Goal: Task Accomplishment & Management: Manage account settings

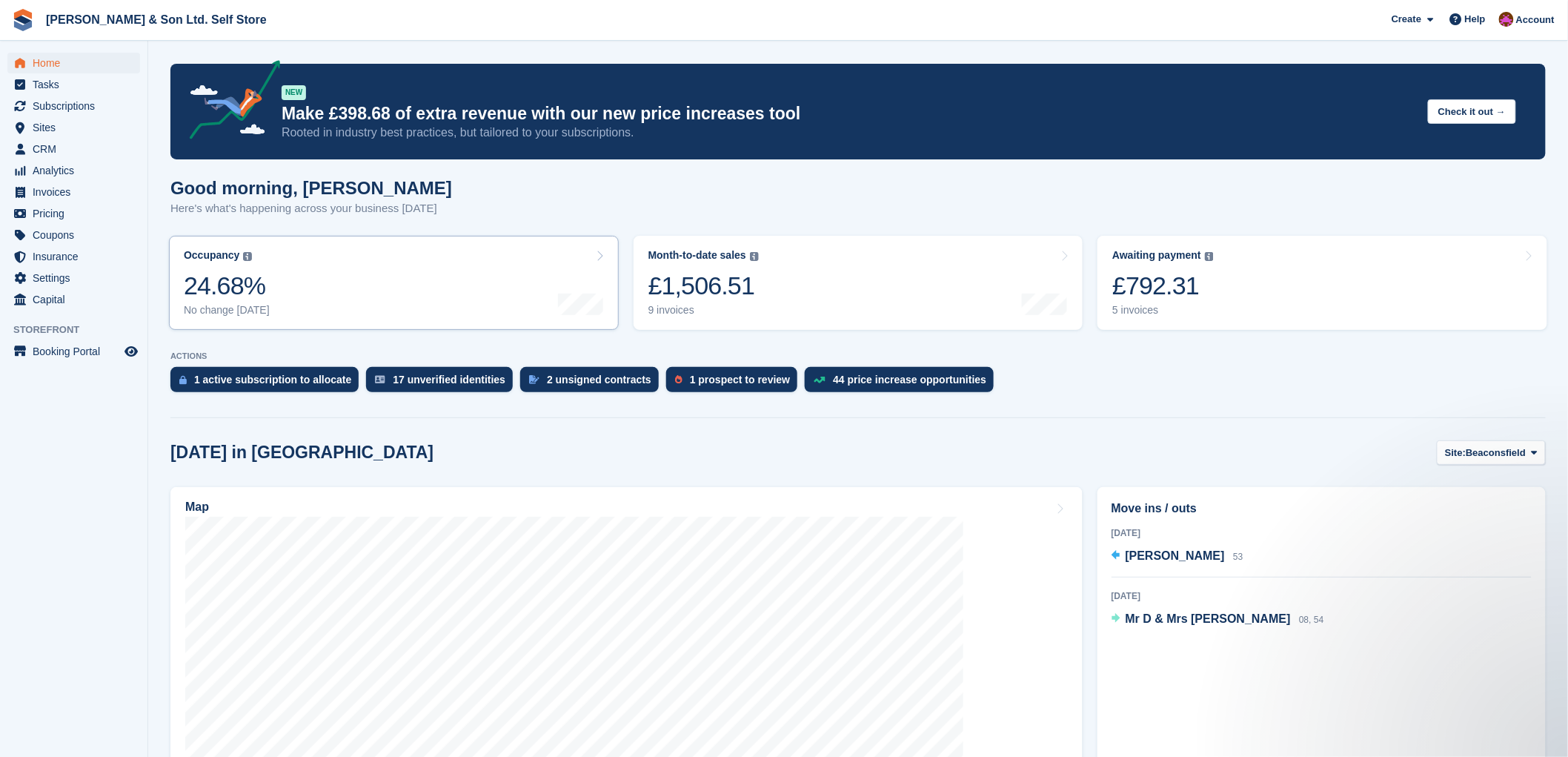
scroll to position [246, 0]
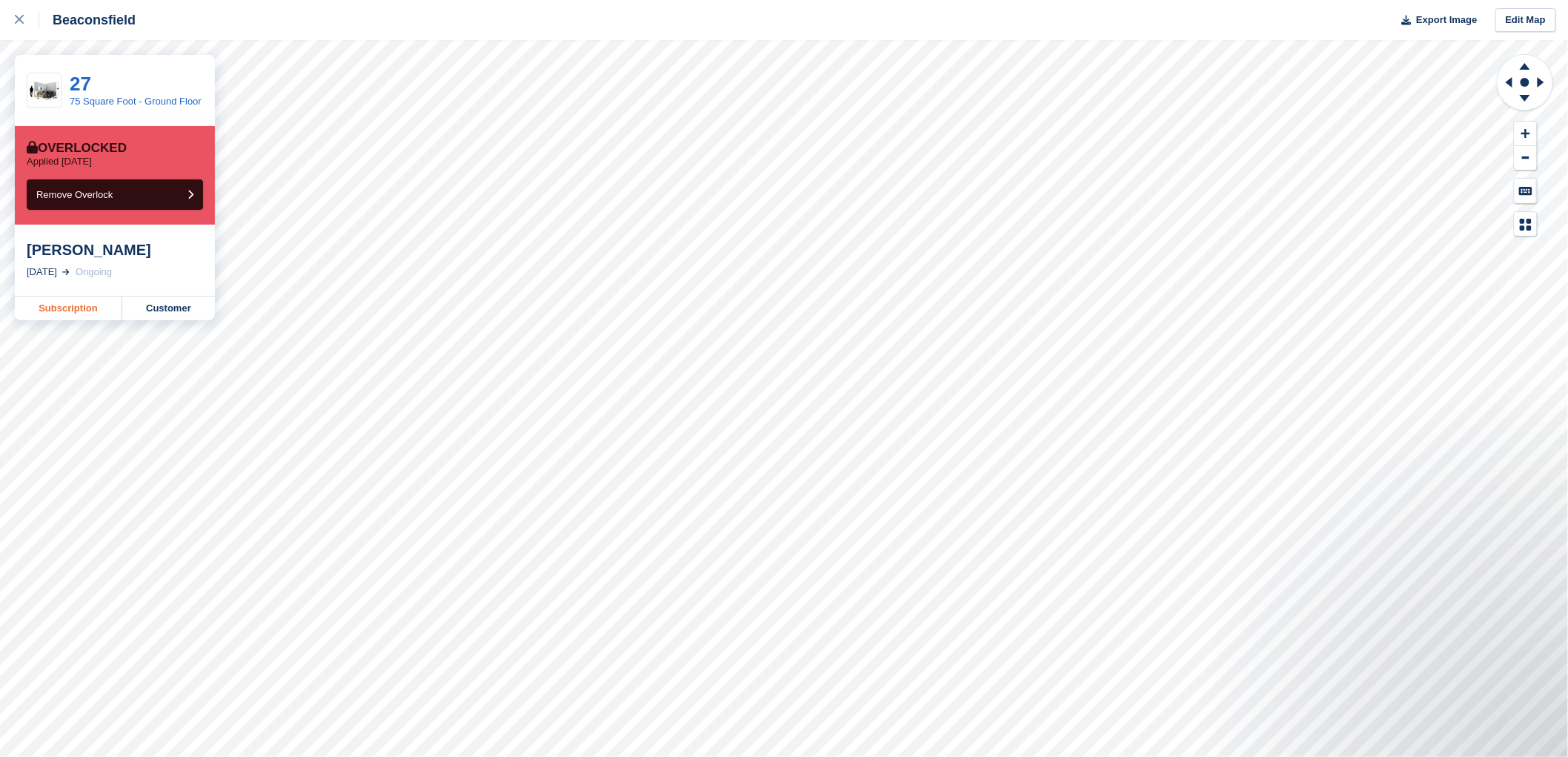
click at [85, 310] on link "Subscription" at bounding box center [68, 308] width 107 height 24
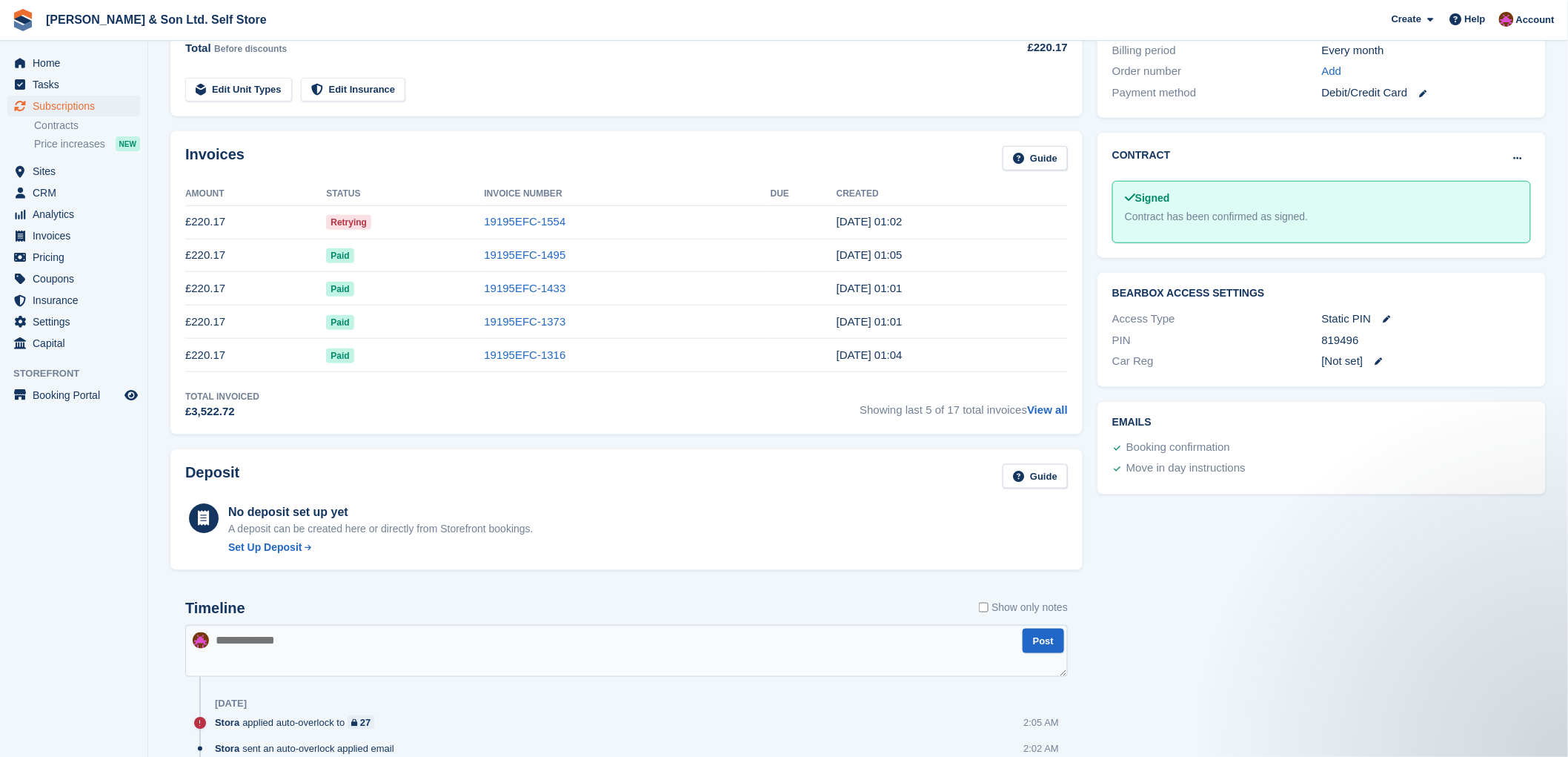
click at [656, 176] on div "Invoices Guide" at bounding box center [627, 163] width 882 height 33
click at [344, 224] on span "Retrying" at bounding box center [349, 223] width 46 height 15
click at [383, 240] on tbody "£220.17 Retrying 19195EFC-1554 [DATE] 01:02 £220.17 Paid 19195EFC-1495 [DATE] 0…" at bounding box center [627, 288] width 882 height 166
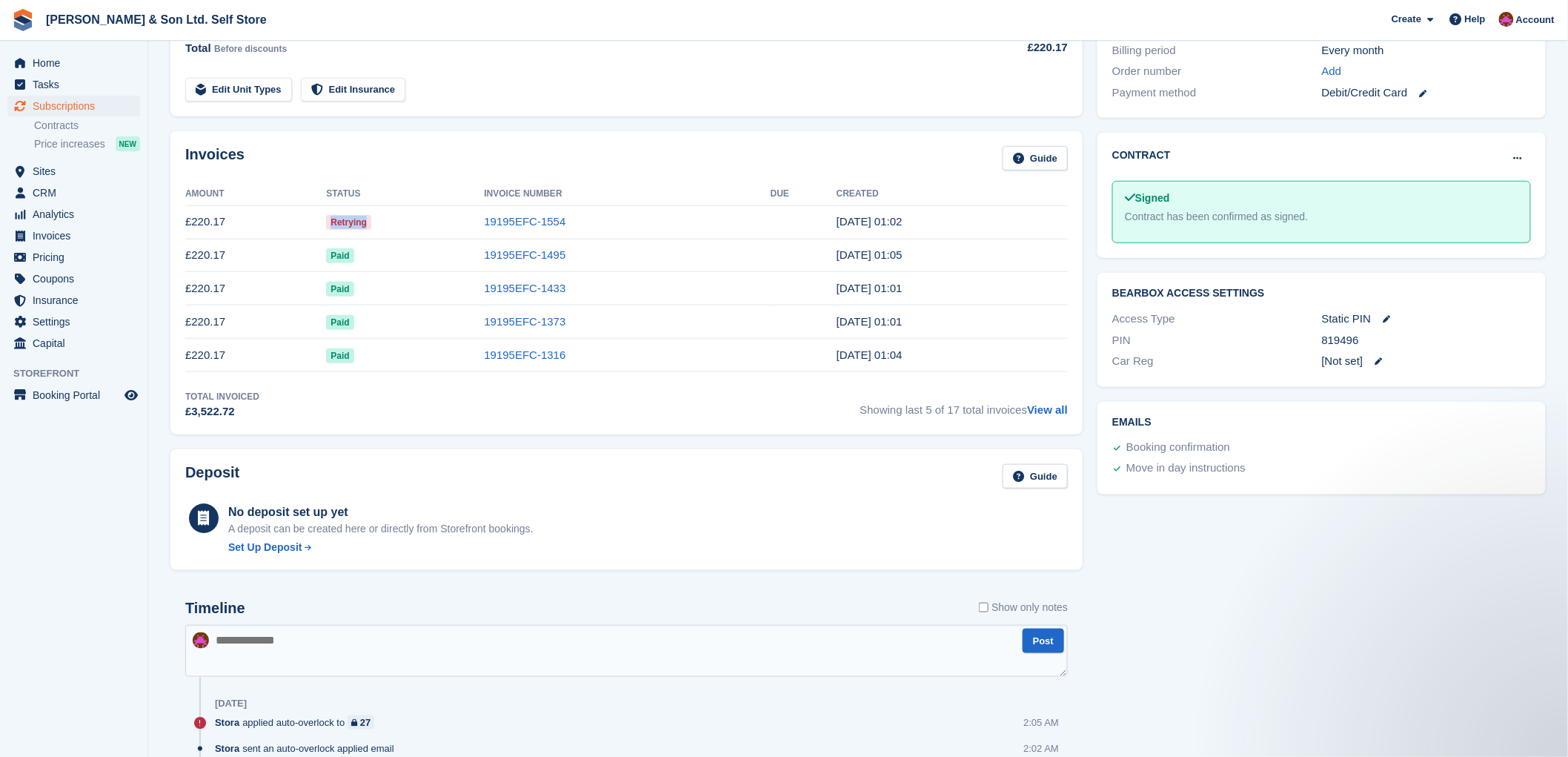
click at [387, 238] on td "Retrying" at bounding box center [405, 222] width 158 height 33
drag, startPoint x: 950, startPoint y: 226, endPoint x: 841, endPoint y: 223, distance: 109.0
click at [841, 223] on td "[DATE] 01:02" at bounding box center [952, 222] width 231 height 33
click at [837, 223] on td at bounding box center [803, 222] width 66 height 33
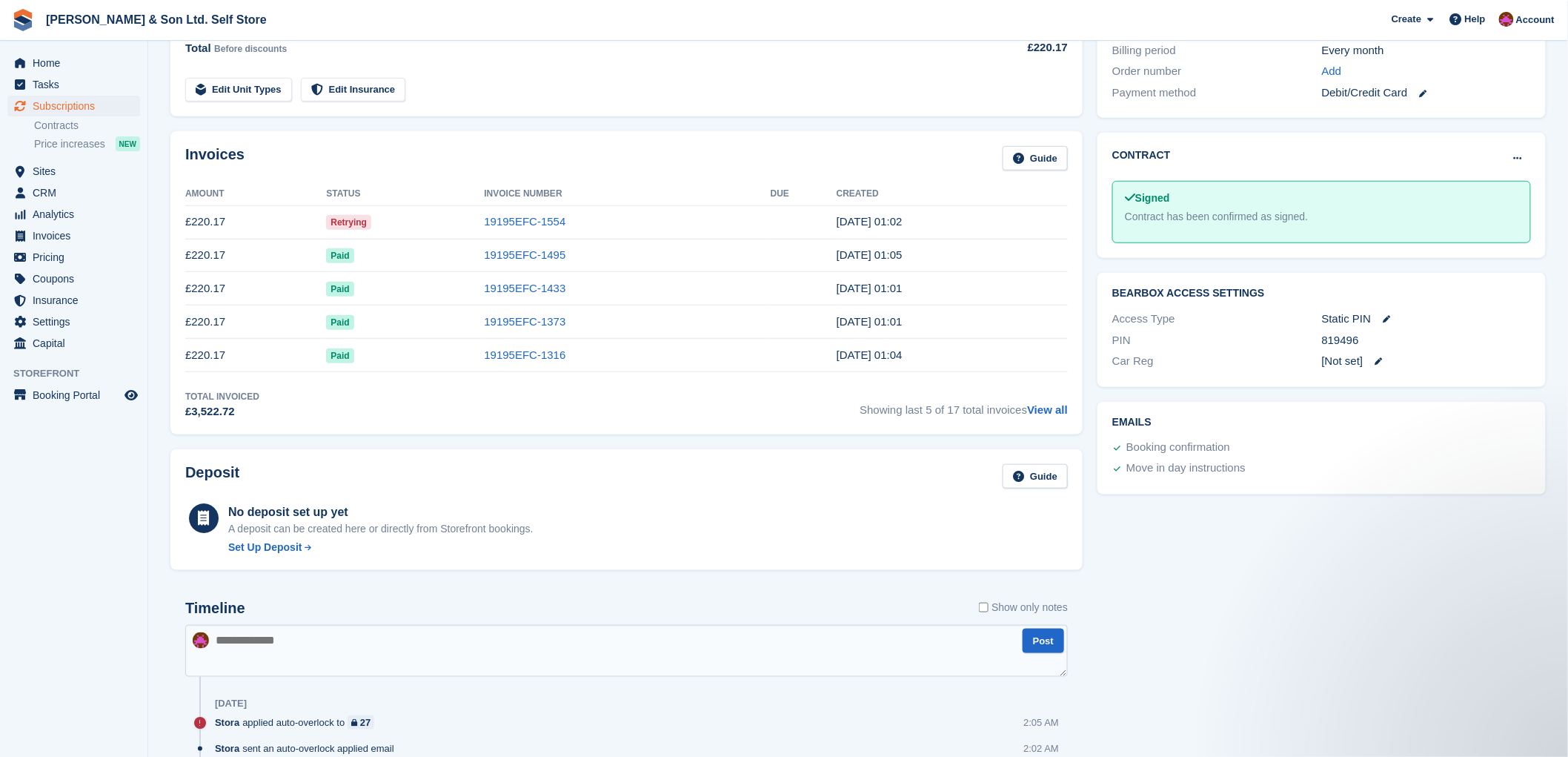
click at [837, 223] on td at bounding box center [803, 222] width 66 height 33
drag, startPoint x: 848, startPoint y: 220, endPoint x: 915, endPoint y: 236, distance: 68.9
click at [915, 236] on td "[DATE] 01:02" at bounding box center [952, 222] width 231 height 33
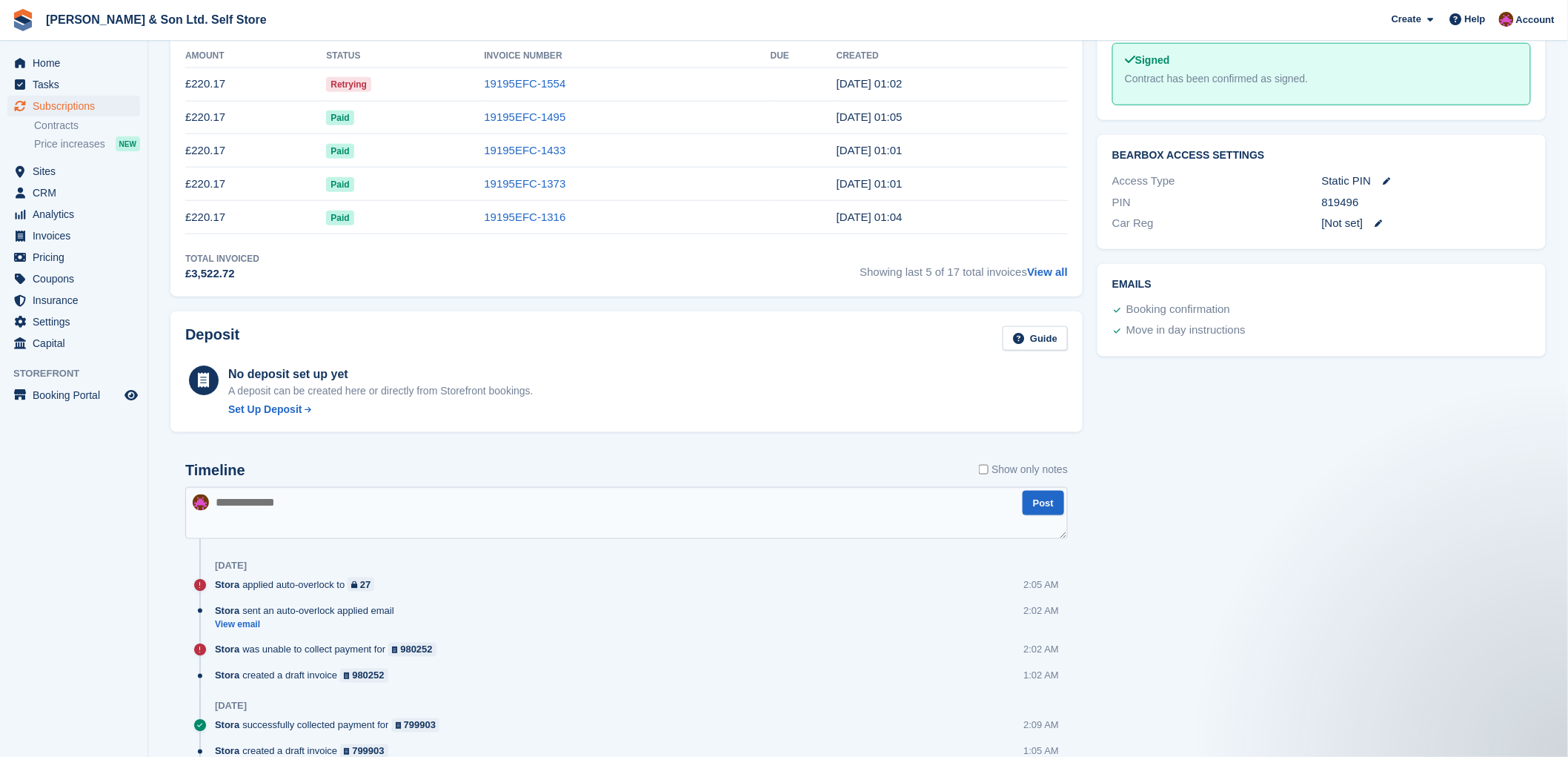
scroll to position [575, 0]
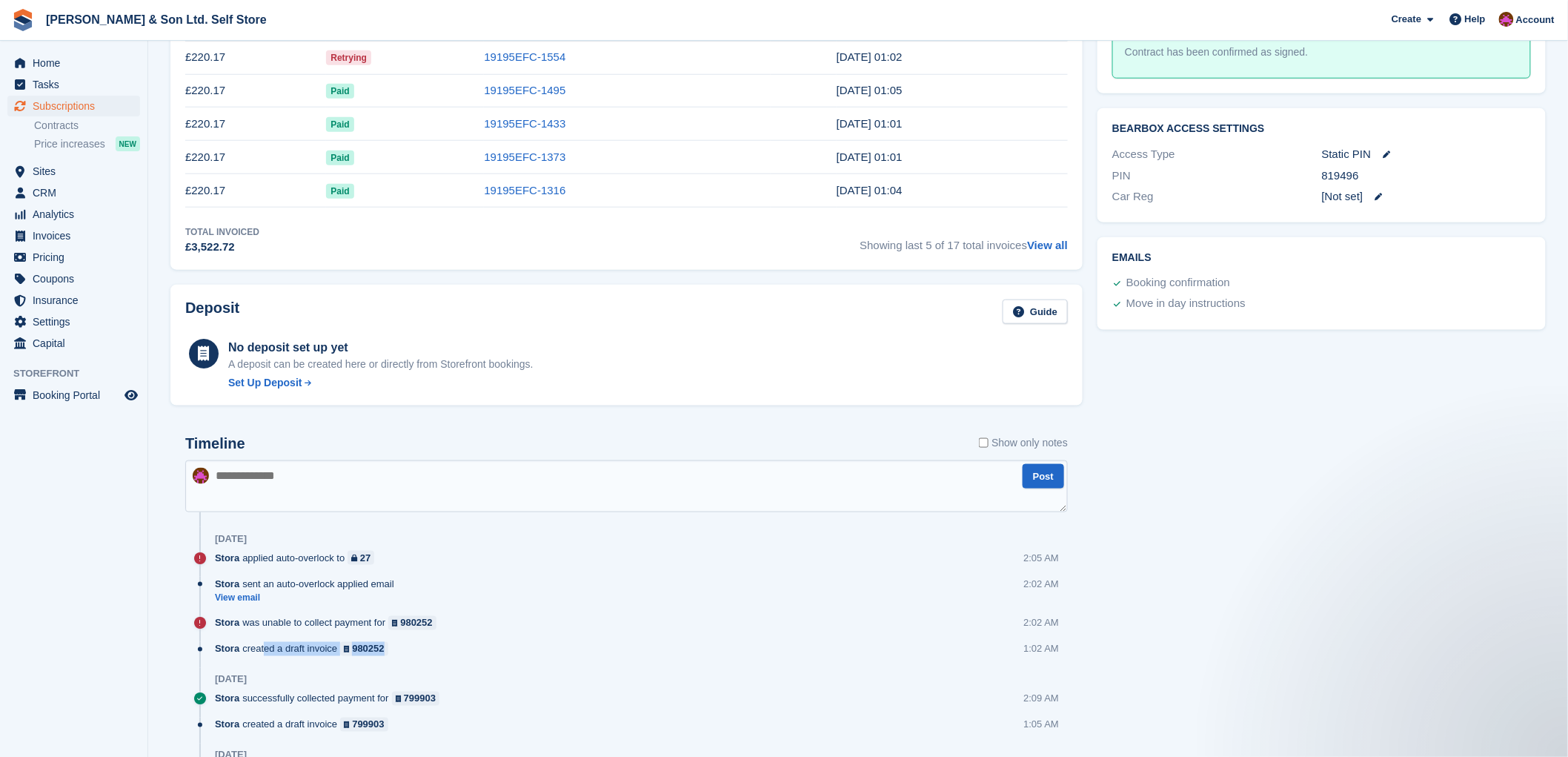
drag, startPoint x: 260, startPoint y: 650, endPoint x: 418, endPoint y: 648, distance: 158.0
click at [412, 650] on div "Stora created a draft invoice 980252 1:02 AM" at bounding box center [641, 654] width 853 height 26
click at [433, 642] on div "Stora was unable to collect payment for 980252 2:02 AM" at bounding box center [641, 629] width 853 height 26
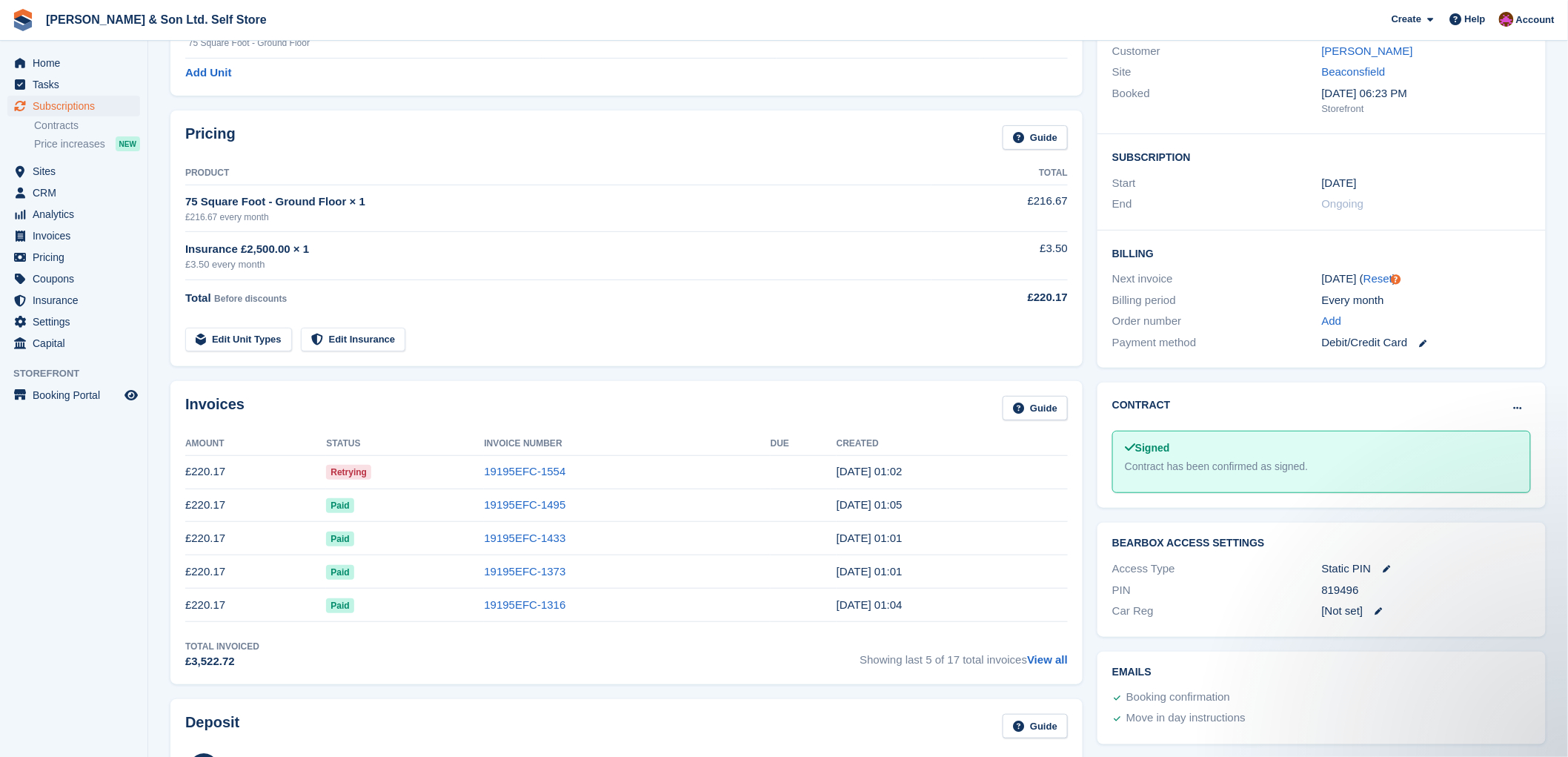
scroll to position [0, 0]
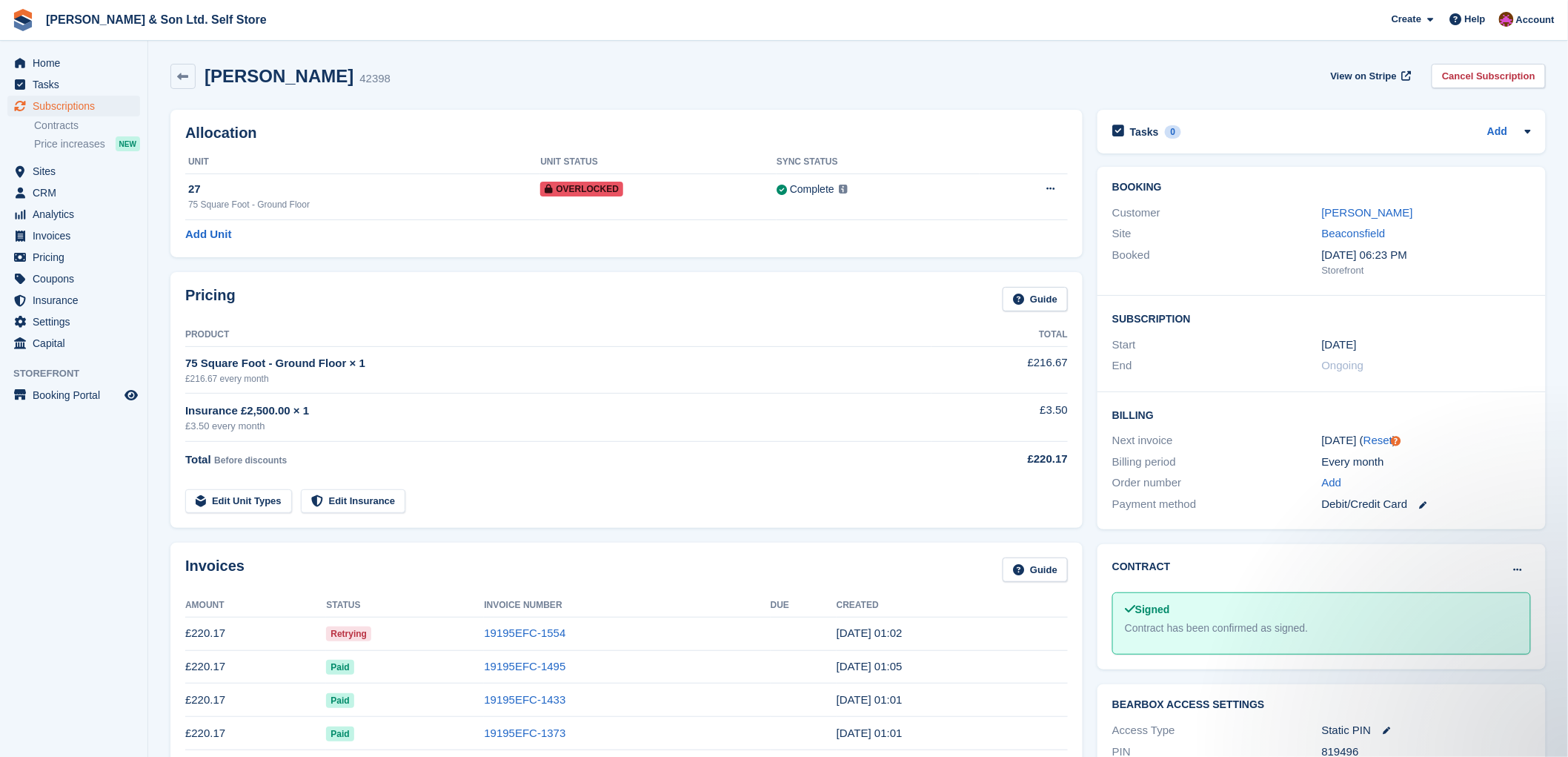
click at [233, 87] on div "[PERSON_NAME] 42398" at bounding box center [280, 76] width 220 height 25
click at [233, 86] on div "[PERSON_NAME] 42398" at bounding box center [280, 76] width 220 height 25
click at [233, 86] on h2 "[PERSON_NAME]" at bounding box center [279, 75] width 149 height 20
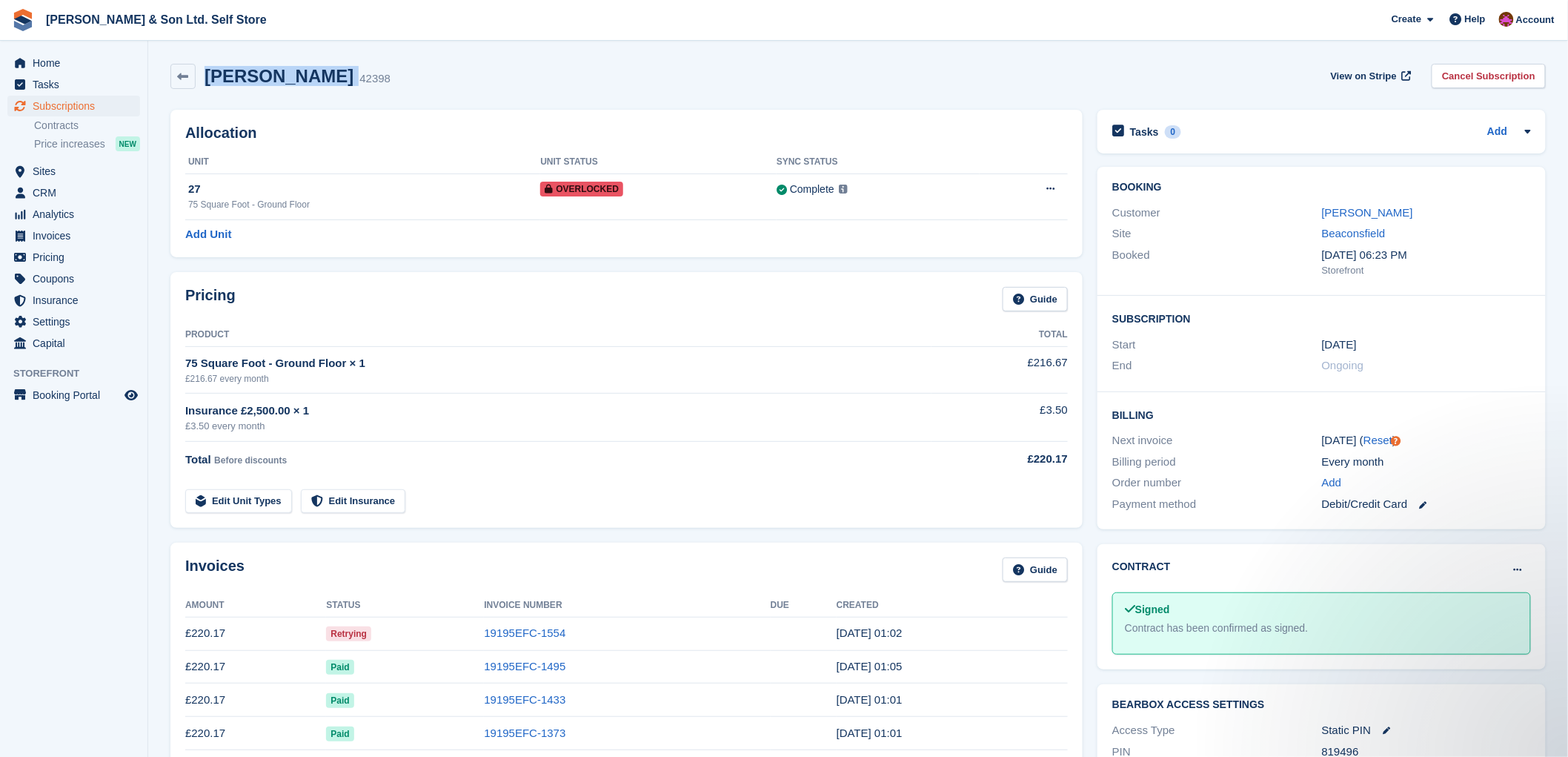
drag, startPoint x: 233, startPoint y: 86, endPoint x: 241, endPoint y: 94, distance: 11.3
click at [241, 94] on div "[PERSON_NAME] 42398 View on Stripe Cancel Subscription" at bounding box center [858, 79] width 1390 height 46
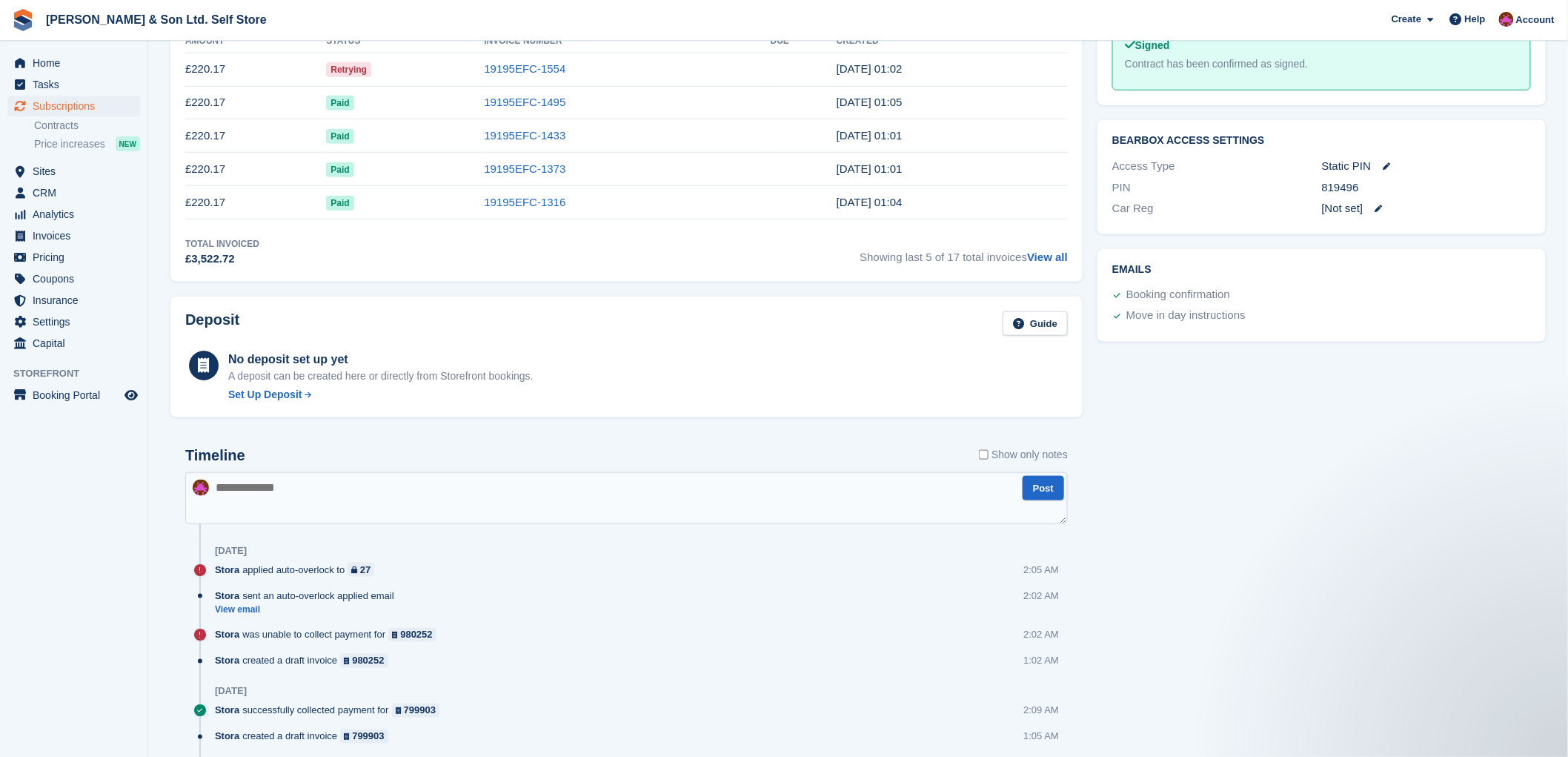
scroll to position [575, 0]
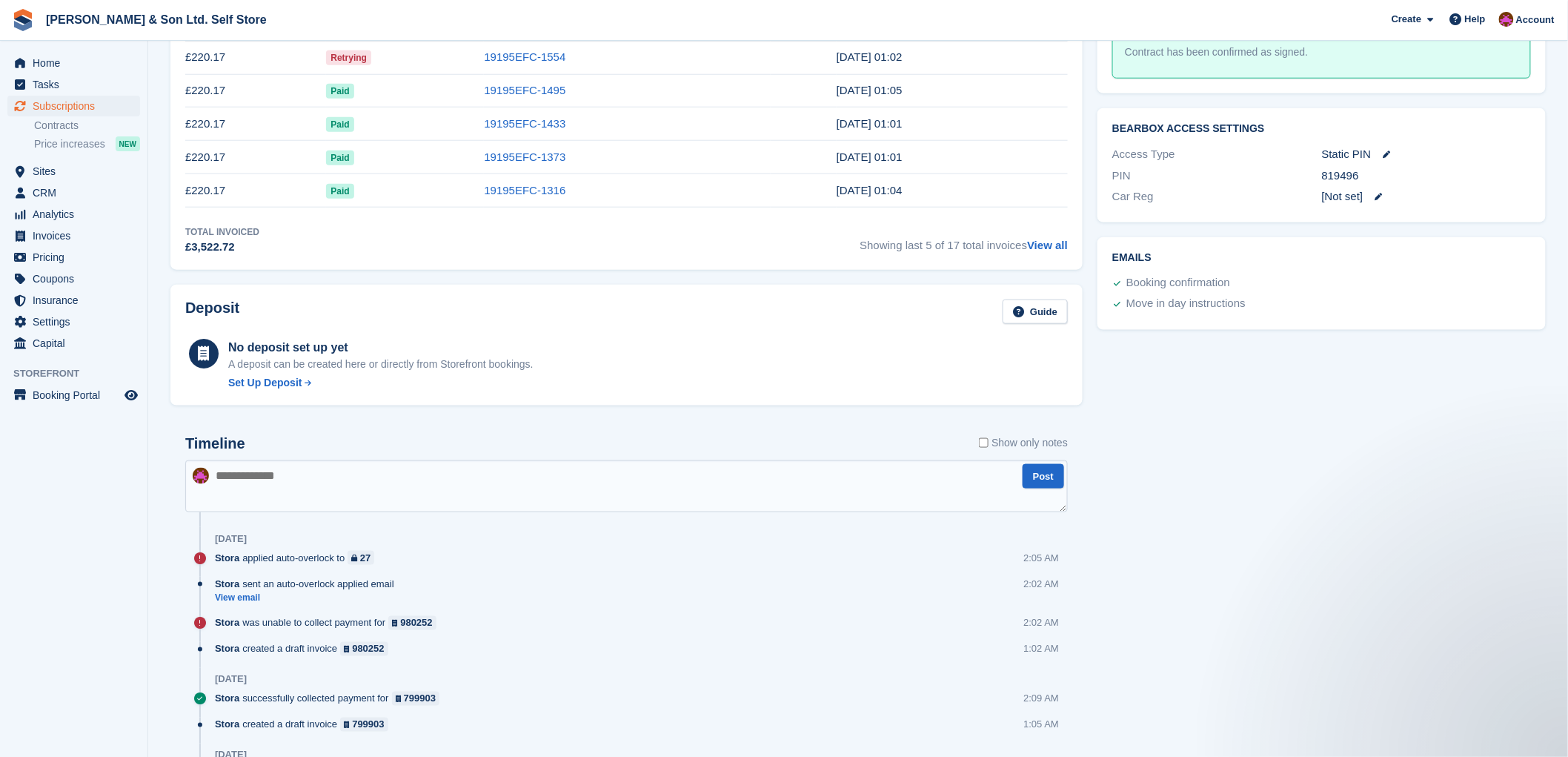
click at [473, 499] on textarea at bounding box center [627, 486] width 882 height 52
paste textarea "**********"
type textarea "**********"
